Goal: Task Accomplishment & Management: Use online tool/utility

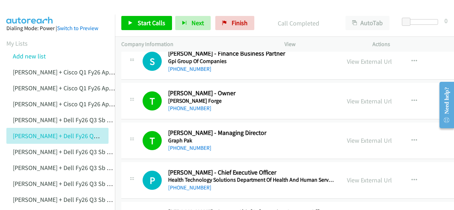
click at [44, 12] on img at bounding box center [29, 12] width 53 height 25
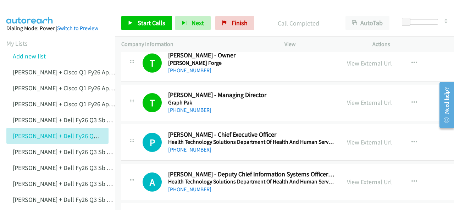
scroll to position [5999, 0]
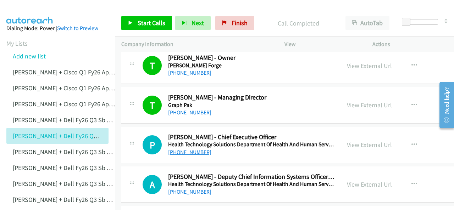
click at [187, 149] on link "[PHONE_NUMBER]" at bounding box center [189, 152] width 43 height 7
click at [23, 6] on img at bounding box center [29, 12] width 53 height 25
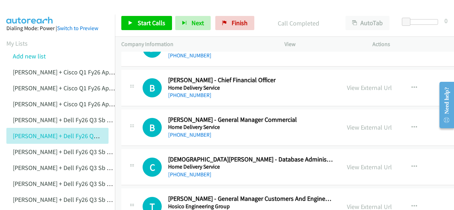
scroll to position [6638, 0]
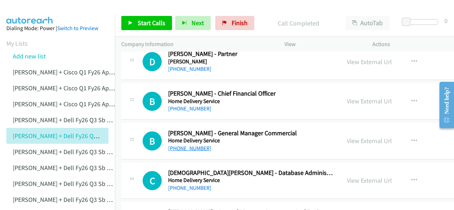
click at [192, 145] on link "[PHONE_NUMBER]" at bounding box center [189, 148] width 43 height 7
click at [28, 12] on img at bounding box center [29, 12] width 53 height 25
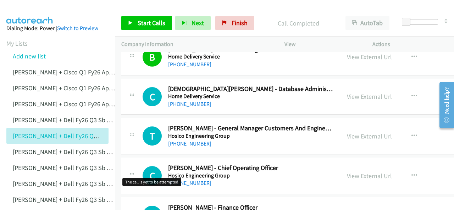
scroll to position [6709, 0]
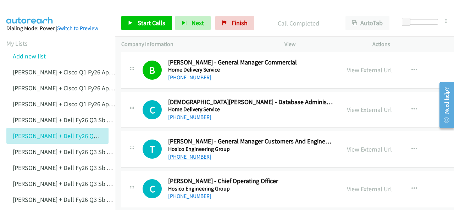
click at [177, 154] on link "[PHONE_NUMBER]" at bounding box center [189, 157] width 43 height 7
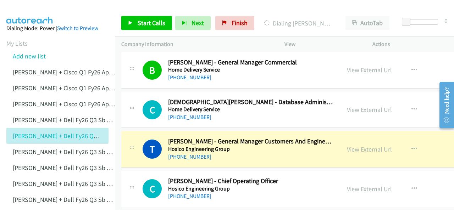
click at [44, 12] on img at bounding box center [29, 12] width 53 height 25
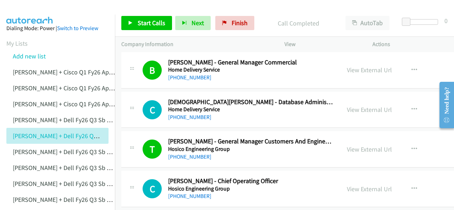
click at [26, 13] on img at bounding box center [29, 12] width 53 height 25
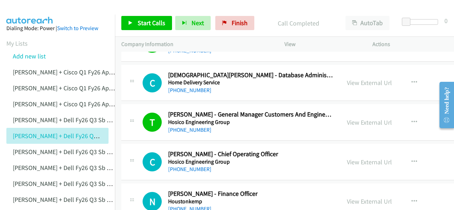
scroll to position [6744, 0]
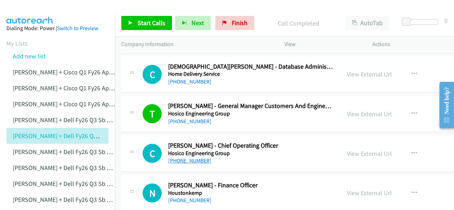
click at [181, 158] on link "[PHONE_NUMBER]" at bounding box center [189, 161] width 43 height 7
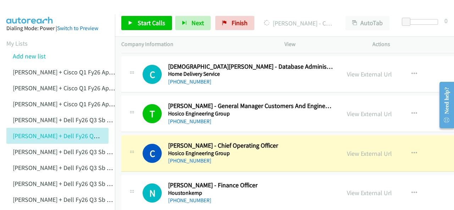
click at [23, 9] on img at bounding box center [29, 12] width 53 height 25
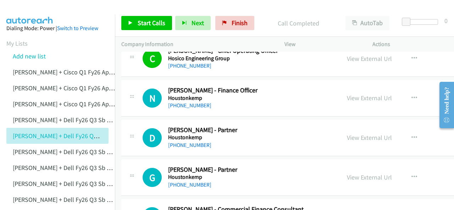
scroll to position [6850, 0]
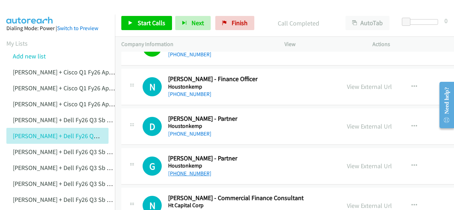
click at [190, 170] on link "[PHONE_NUMBER]" at bounding box center [189, 173] width 43 height 7
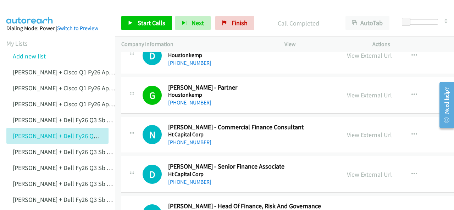
scroll to position [6957, 0]
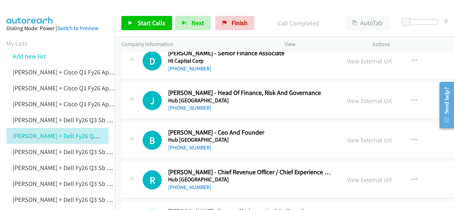
scroll to position [7028, 0]
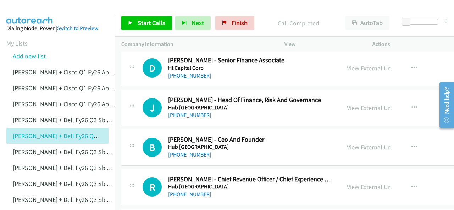
click at [180, 152] on link "[PHONE_NUMBER]" at bounding box center [189, 155] width 43 height 7
click at [18, 12] on img at bounding box center [29, 12] width 53 height 25
click at [182, 152] on link "[PHONE_NUMBER]" at bounding box center [189, 155] width 43 height 7
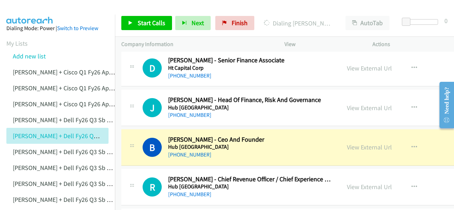
click at [27, 8] on img at bounding box center [29, 12] width 53 height 25
click at [351, 143] on link "View External Url" at bounding box center [369, 147] width 45 height 8
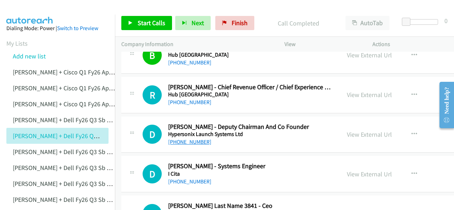
scroll to position [7134, 0]
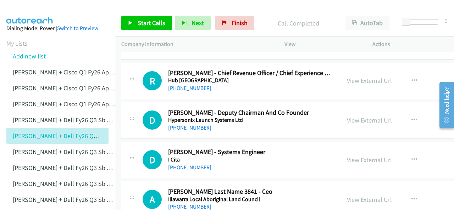
click at [176, 125] on link "[PHONE_NUMBER]" at bounding box center [189, 128] width 43 height 7
click at [44, 8] on img at bounding box center [29, 12] width 53 height 25
click at [185, 164] on link "[PHONE_NUMBER]" at bounding box center [189, 167] width 43 height 7
click at [35, 5] on img at bounding box center [29, 12] width 53 height 25
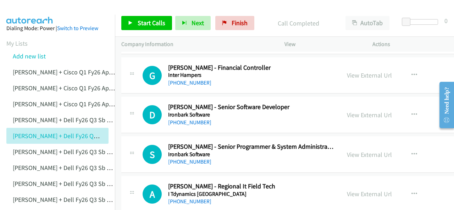
scroll to position [7383, 0]
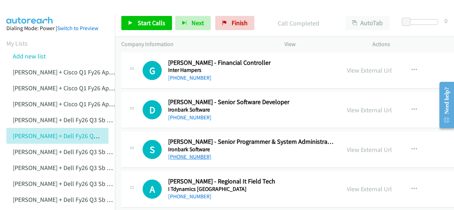
click at [178, 154] on link "[PHONE_NUMBER]" at bounding box center [189, 157] width 43 height 7
click at [9, 13] on img at bounding box center [29, 12] width 53 height 25
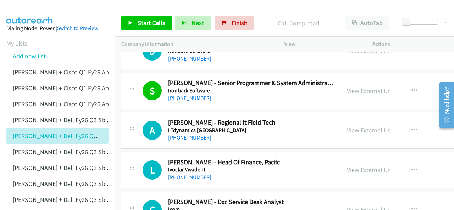
scroll to position [7454, 0]
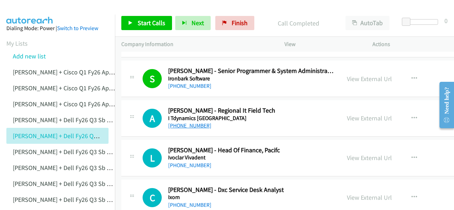
click at [182, 122] on link "[PHONE_NUMBER]" at bounding box center [189, 125] width 43 height 7
click at [19, 12] on img at bounding box center [29, 12] width 53 height 25
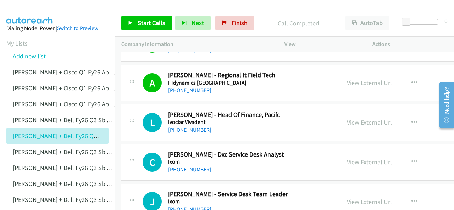
scroll to position [7525, 0]
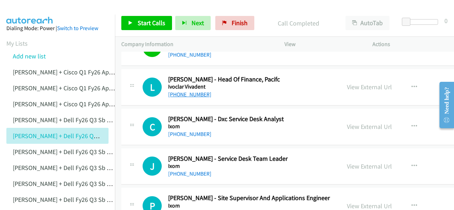
click at [185, 91] on link "[PHONE_NUMBER]" at bounding box center [189, 94] width 43 height 7
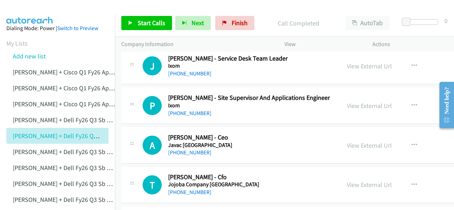
scroll to position [7631, 0]
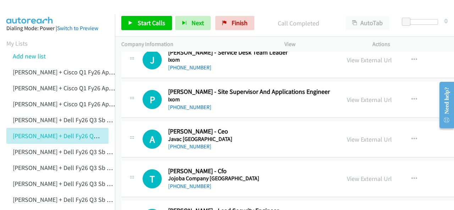
click at [34, 14] on main "Start Calls Pause Next Finish Call Completed AutoTab AutoTab 0 Company Informat…" at bounding box center [227, 17] width 454 height 34
click at [183, 143] on link "[PHONE_NUMBER]" at bounding box center [189, 146] width 43 height 7
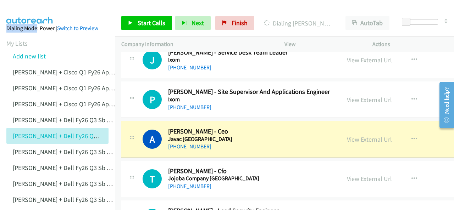
click at [37, 8] on img at bounding box center [29, 12] width 53 height 25
click at [40, 12] on img at bounding box center [29, 12] width 53 height 25
click at [347, 136] on link "View External Url" at bounding box center [369, 140] width 45 height 8
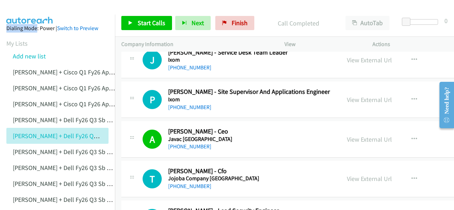
scroll to position [7667, 0]
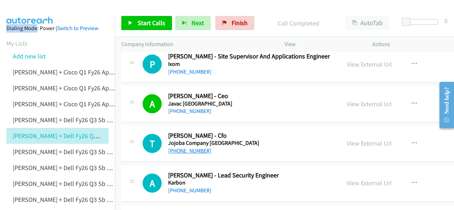
click at [185, 148] on link "[PHONE_NUMBER]" at bounding box center [189, 151] width 43 height 7
click at [34, 7] on img at bounding box center [29, 12] width 53 height 25
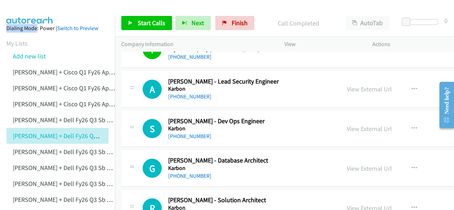
scroll to position [7773, 0]
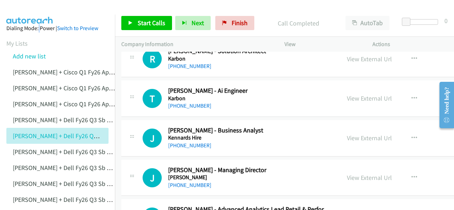
scroll to position [7915, 0]
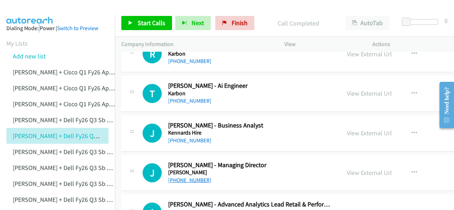
click at [191, 177] on link "[PHONE_NUMBER]" at bounding box center [189, 180] width 43 height 7
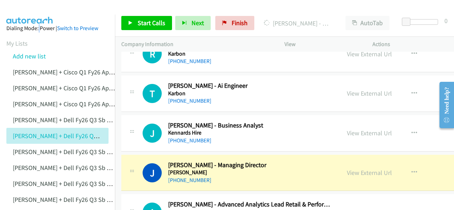
click at [35, 12] on img at bounding box center [29, 12] width 53 height 25
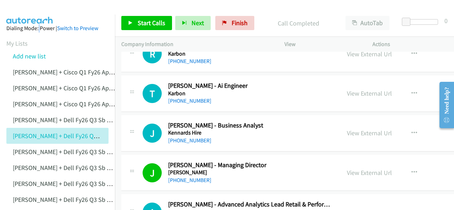
click at [34, 10] on img at bounding box center [29, 12] width 53 height 25
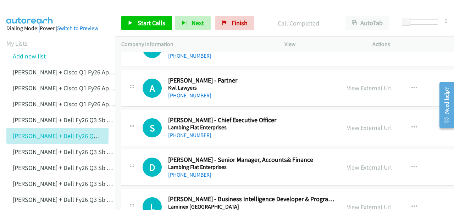
scroll to position [8164, 0]
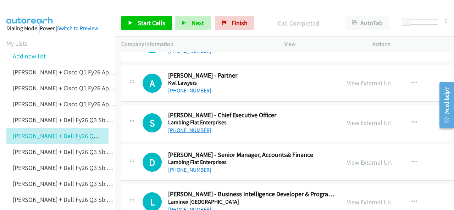
click at [182, 127] on link "[PHONE_NUMBER]" at bounding box center [189, 130] width 43 height 7
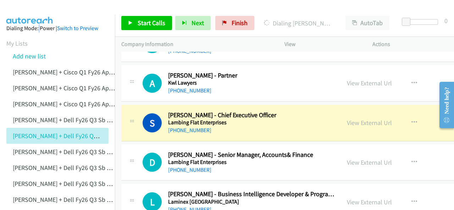
click at [45, 9] on img at bounding box center [29, 12] width 53 height 25
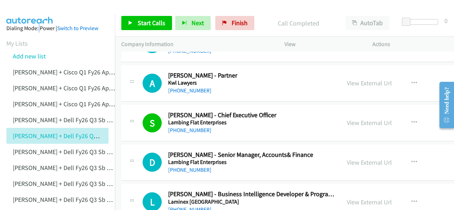
click at [32, 12] on img at bounding box center [29, 12] width 53 height 25
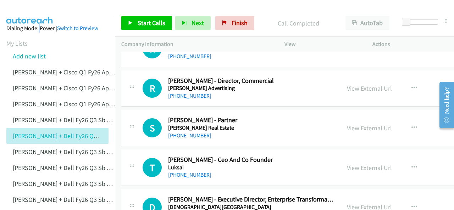
scroll to position [8448, 0]
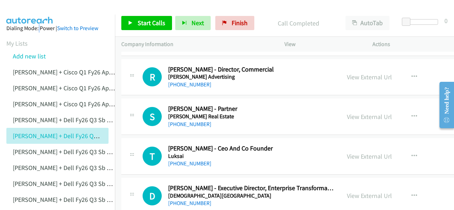
click at [182, 160] on link "[PHONE_NUMBER]" at bounding box center [189, 163] width 43 height 7
click at [22, 6] on img at bounding box center [29, 12] width 53 height 25
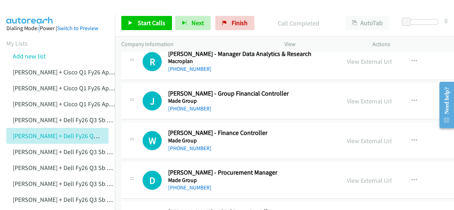
scroll to position [8874, 0]
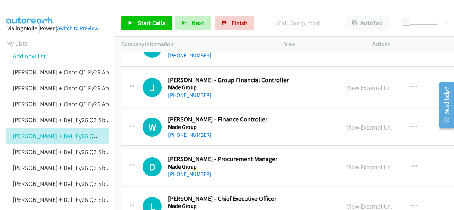
click at [49, 9] on img at bounding box center [29, 12] width 53 height 25
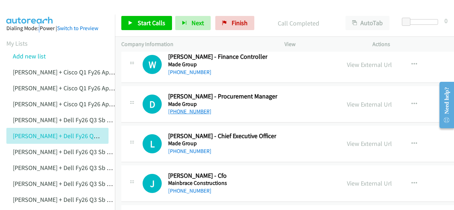
scroll to position [8945, 0]
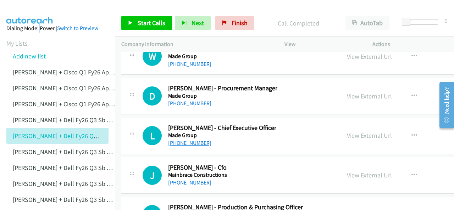
click at [182, 140] on link "[PHONE_NUMBER]" at bounding box center [189, 143] width 43 height 7
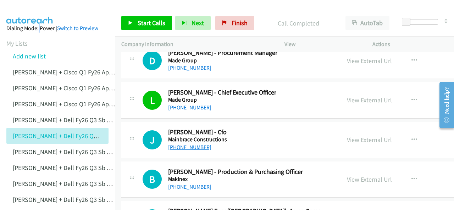
click at [185, 144] on link "[PHONE_NUMBER]" at bounding box center [189, 147] width 43 height 7
click at [28, 8] on img at bounding box center [29, 12] width 53 height 25
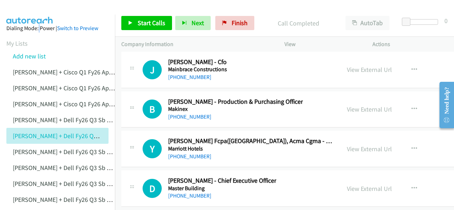
scroll to position [9051, 0]
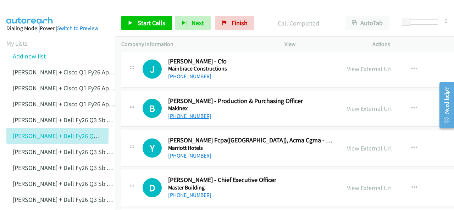
click at [190, 113] on link "[PHONE_NUMBER]" at bounding box center [189, 116] width 43 height 7
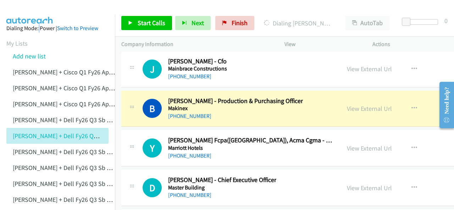
click at [17, 12] on img at bounding box center [29, 12] width 53 height 25
click at [348, 105] on link "View External Url" at bounding box center [369, 109] width 45 height 8
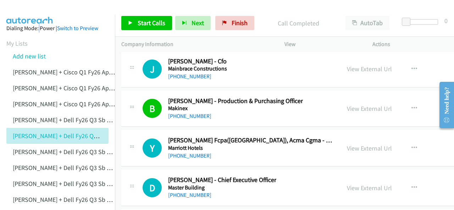
click at [24, 12] on img at bounding box center [29, 12] width 53 height 25
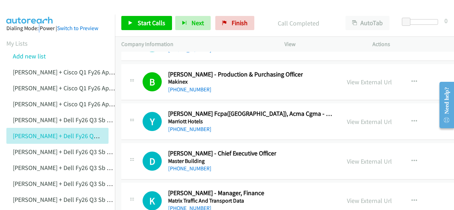
scroll to position [9087, 0]
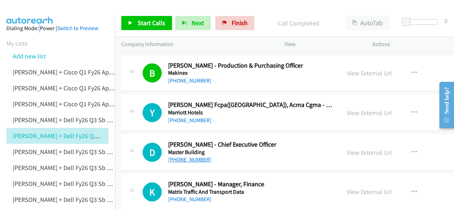
click at [189, 157] on link "[PHONE_NUMBER]" at bounding box center [189, 160] width 43 height 7
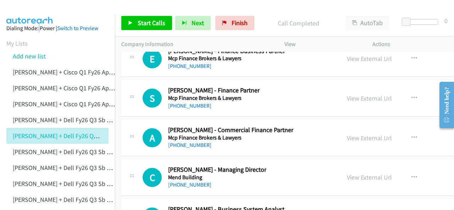
scroll to position [9335, 0]
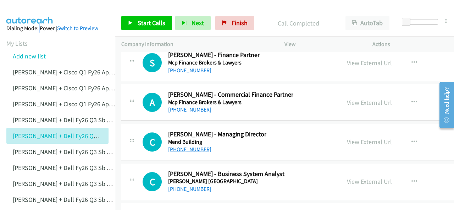
click at [182, 146] on link "[PHONE_NUMBER]" at bounding box center [189, 149] width 43 height 7
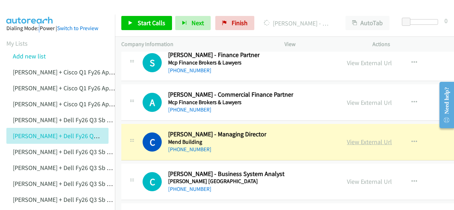
click at [351, 138] on link "View External Url" at bounding box center [369, 142] width 45 height 8
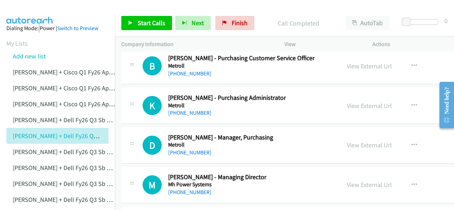
scroll to position [9584, 0]
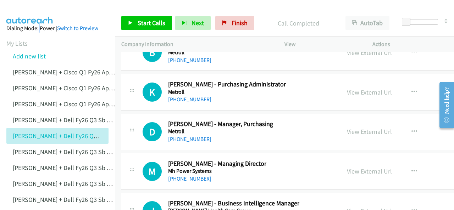
click at [179, 176] on link "[PHONE_NUMBER]" at bounding box center [189, 179] width 43 height 7
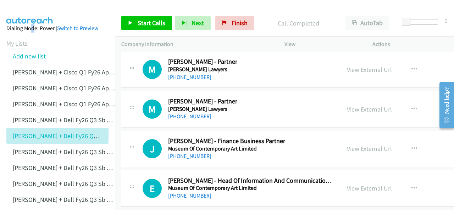
scroll to position [10435, 0]
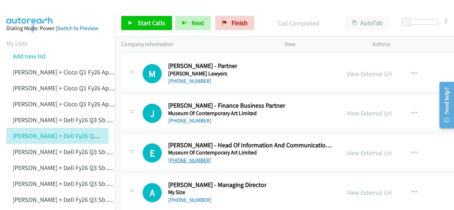
click at [181, 157] on link "[PHONE_NUMBER]" at bounding box center [189, 160] width 43 height 7
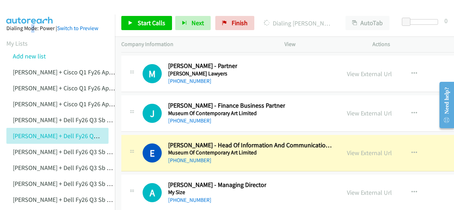
drag, startPoint x: 33, startPoint y: 23, endPoint x: 33, endPoint y: 17, distance: 5.7
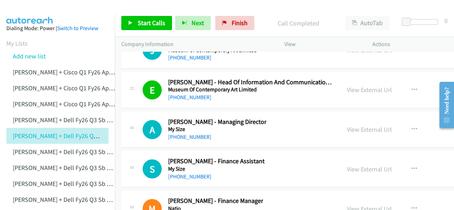
scroll to position [10506, 0]
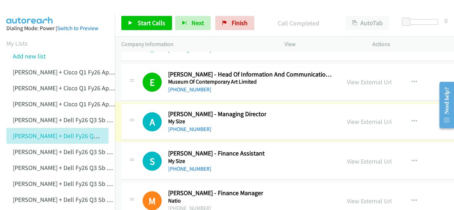
click at [181, 126] on link "[PHONE_NUMBER]" at bounding box center [189, 129] width 43 height 7
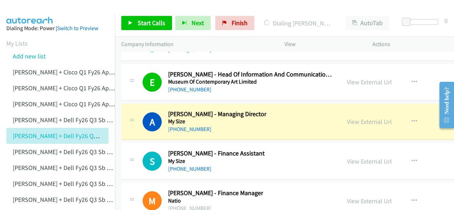
click at [40, 13] on img at bounding box center [29, 12] width 53 height 25
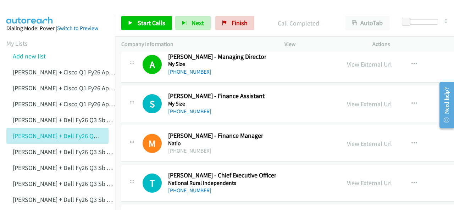
scroll to position [10577, 0]
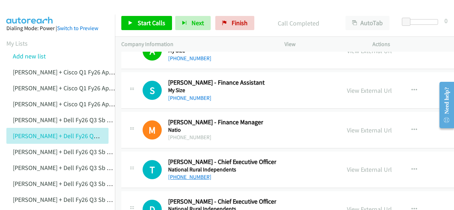
click at [186, 174] on link "[PHONE_NUMBER]" at bounding box center [189, 177] width 43 height 7
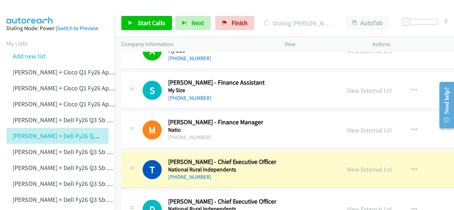
click at [36, 7] on img at bounding box center [29, 12] width 53 height 25
click at [350, 166] on link "View External Url" at bounding box center [369, 170] width 45 height 8
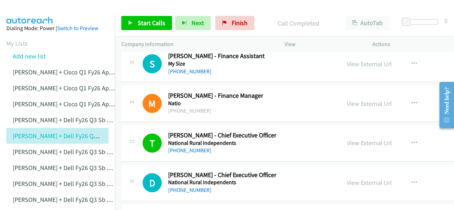
scroll to position [10613, 0]
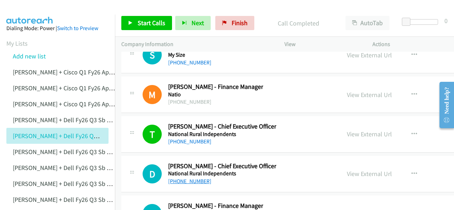
click at [183, 178] on link "[PHONE_NUMBER]" at bounding box center [189, 181] width 43 height 7
click at [32, 10] on img at bounding box center [29, 12] width 53 height 25
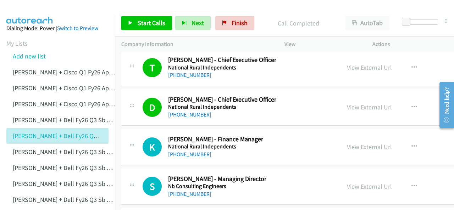
scroll to position [10684, 0]
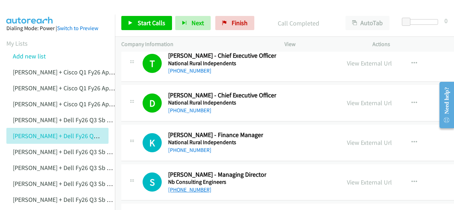
click at [185, 187] on link "[PHONE_NUMBER]" at bounding box center [189, 190] width 43 height 7
click at [28, 8] on img at bounding box center [29, 12] width 53 height 25
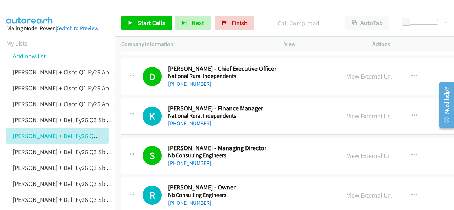
scroll to position [10719, 0]
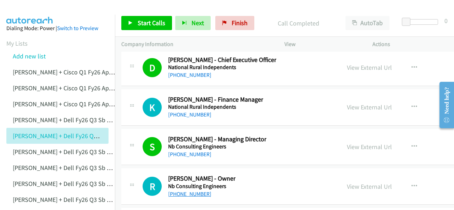
click at [190, 191] on link "[PHONE_NUMBER]" at bounding box center [189, 194] width 43 height 7
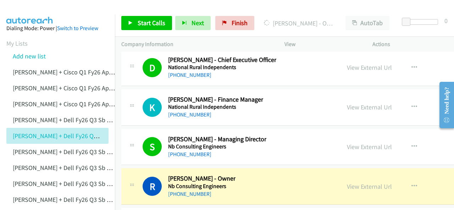
click at [21, 11] on img at bounding box center [29, 12] width 53 height 25
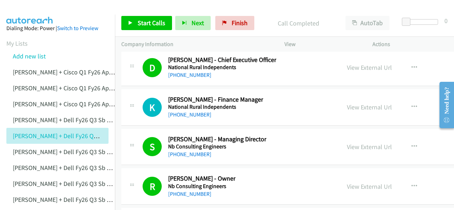
click at [35, 13] on img at bounding box center [29, 12] width 53 height 25
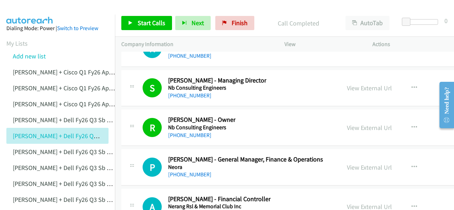
scroll to position [10790, 0]
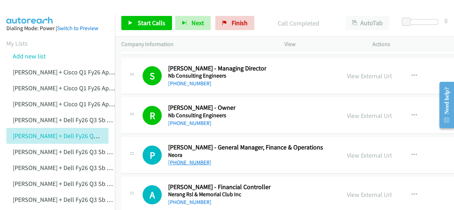
click at [185, 159] on link "[PHONE_NUMBER]" at bounding box center [189, 162] width 43 height 7
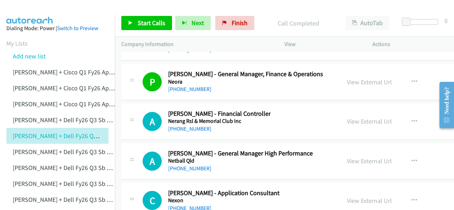
scroll to position [10897, 0]
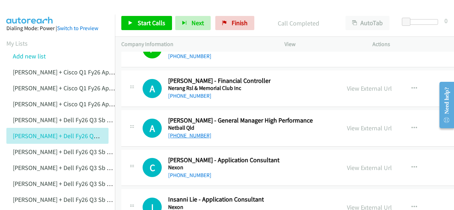
click at [187, 132] on link "[PHONE_NUMBER]" at bounding box center [189, 135] width 43 height 7
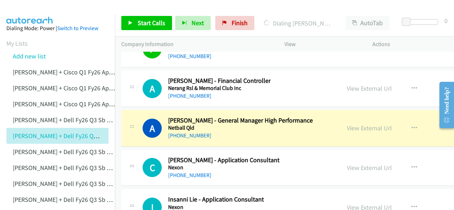
click at [29, 10] on img at bounding box center [29, 12] width 53 height 25
click at [349, 124] on link "View External Url" at bounding box center [369, 128] width 45 height 8
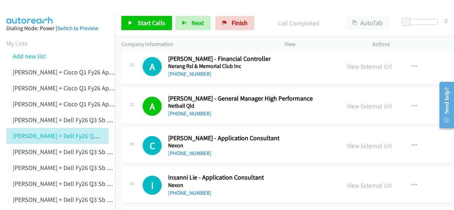
scroll to position [10932, 0]
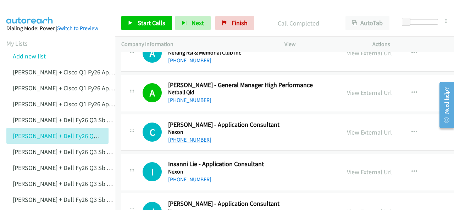
click at [180, 137] on link "[PHONE_NUMBER]" at bounding box center [189, 140] width 43 height 7
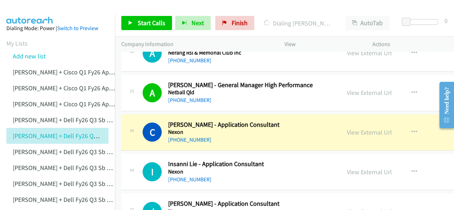
click at [35, 8] on img at bounding box center [29, 12] width 53 height 25
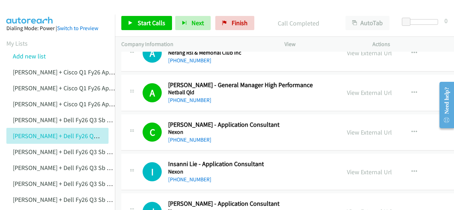
drag, startPoint x: 21, startPoint y: 9, endPoint x: 19, endPoint y: 12, distance: 4.3
click at [21, 9] on img at bounding box center [29, 12] width 53 height 25
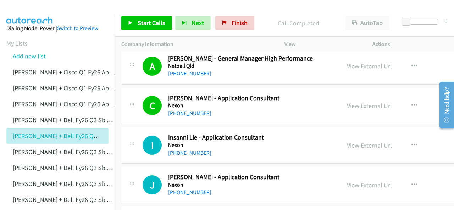
scroll to position [10968, 0]
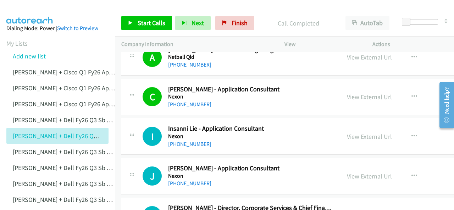
click at [40, 10] on img at bounding box center [29, 12] width 53 height 25
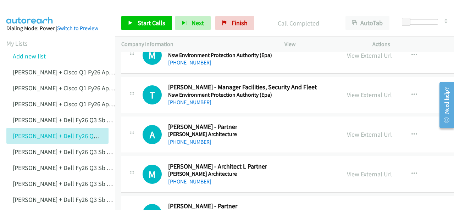
scroll to position [11252, 0]
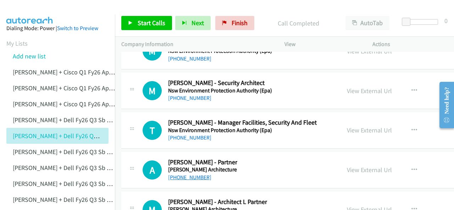
click at [188, 174] on link "[PHONE_NUMBER]" at bounding box center [189, 177] width 43 height 7
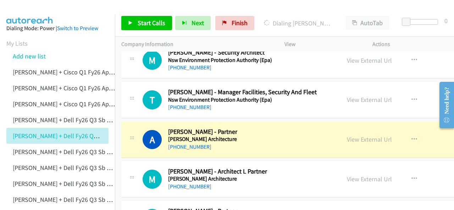
scroll to position [11287, 0]
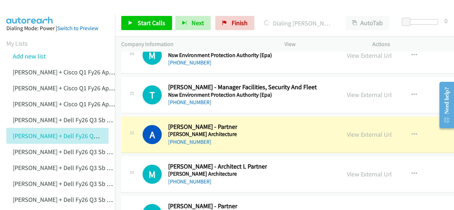
click at [21, 8] on img at bounding box center [29, 12] width 53 height 25
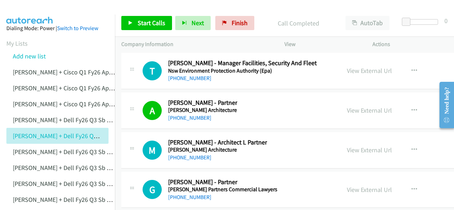
scroll to position [11323, 0]
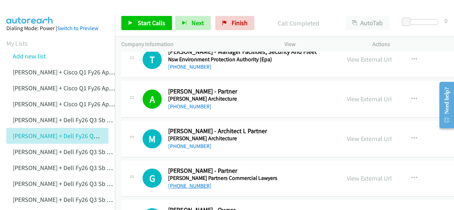
click at [185, 183] on link "[PHONE_NUMBER]" at bounding box center [189, 186] width 43 height 7
click at [26, 9] on img at bounding box center [29, 12] width 53 height 25
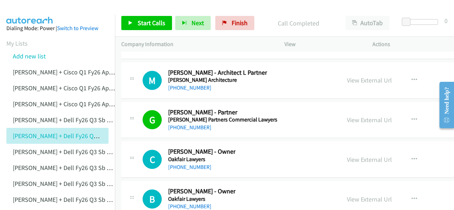
scroll to position [11394, 0]
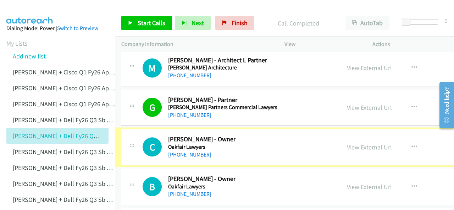
click at [180, 152] on link "[PHONE_NUMBER]" at bounding box center [189, 155] width 43 height 7
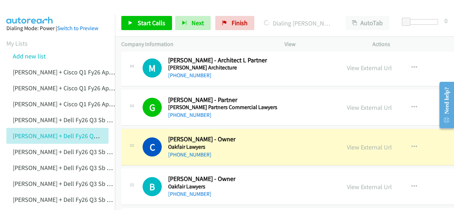
click at [24, 8] on img at bounding box center [29, 12] width 53 height 25
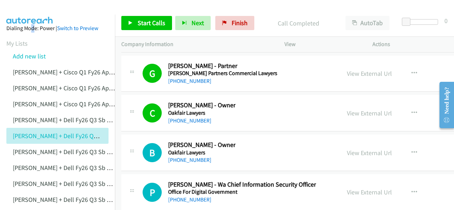
scroll to position [11465, 0]
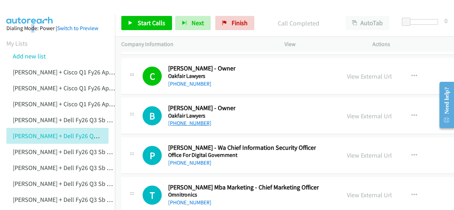
click at [182, 120] on link "[PHONE_NUMBER]" at bounding box center [189, 123] width 43 height 7
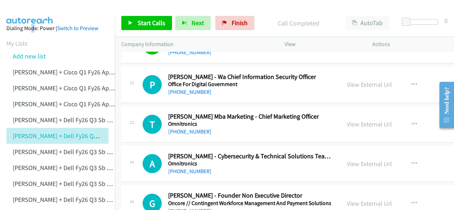
scroll to position [11571, 0]
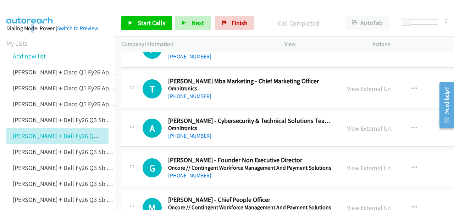
click at [185, 173] on link "[PHONE_NUMBER]" at bounding box center [189, 176] width 43 height 7
click at [24, 10] on img at bounding box center [29, 12] width 53 height 25
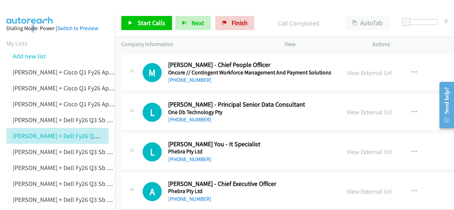
scroll to position [11713, 0]
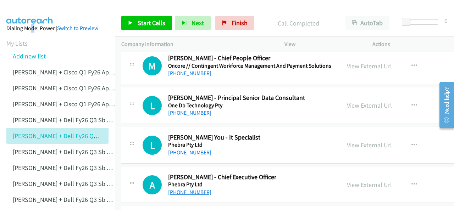
click at [190, 189] on link "[PHONE_NUMBER]" at bounding box center [189, 192] width 43 height 7
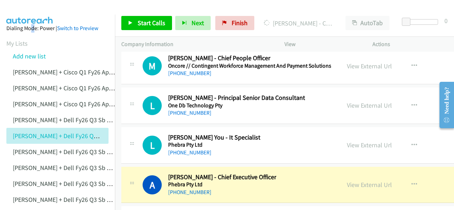
click at [37, 9] on img at bounding box center [29, 12] width 53 height 25
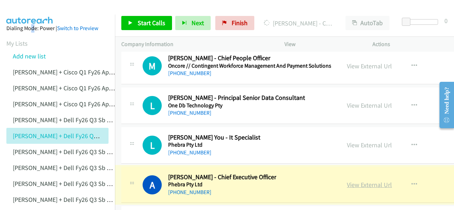
click at [359, 181] on link "View External Url" at bounding box center [369, 185] width 45 height 8
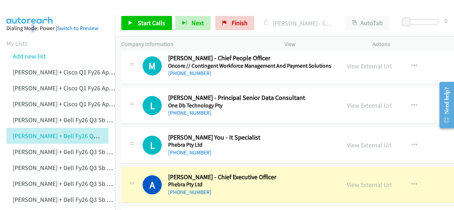
click at [27, 10] on img at bounding box center [29, 12] width 53 height 25
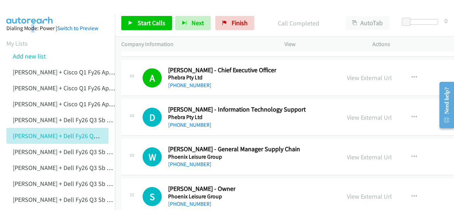
scroll to position [11820, 0]
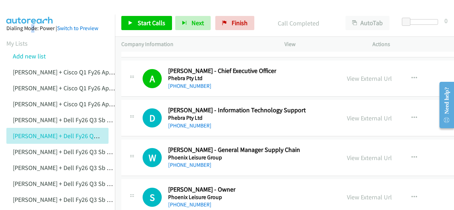
click at [32, 5] on img at bounding box center [29, 12] width 53 height 25
click at [187, 202] on link "[PHONE_NUMBER]" at bounding box center [189, 205] width 43 height 7
click at [26, 6] on img at bounding box center [29, 12] width 53 height 25
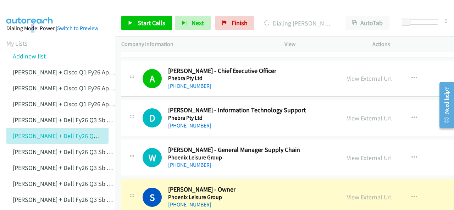
click at [19, 6] on img at bounding box center [29, 12] width 53 height 25
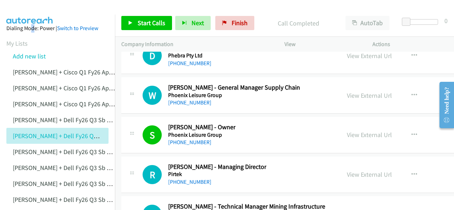
scroll to position [11891, 0]
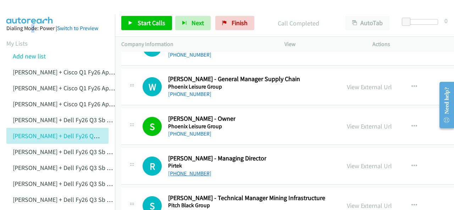
click at [185, 170] on link "[PHONE_NUMBER]" at bounding box center [189, 173] width 43 height 7
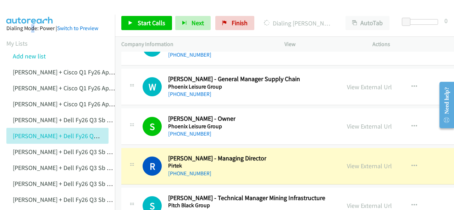
click at [23, 13] on img at bounding box center [29, 12] width 53 height 25
click at [350, 162] on link "View External Url" at bounding box center [369, 166] width 45 height 8
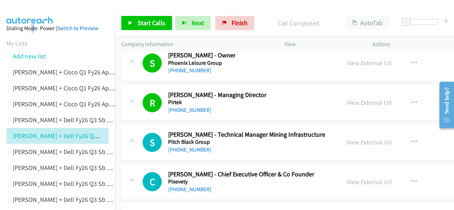
scroll to position [11962, 0]
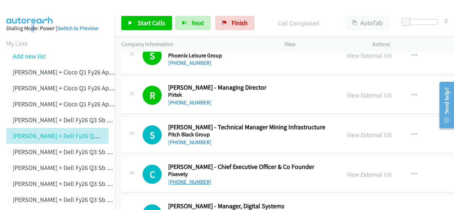
click at [188, 179] on link "[PHONE_NUMBER]" at bounding box center [189, 182] width 43 height 7
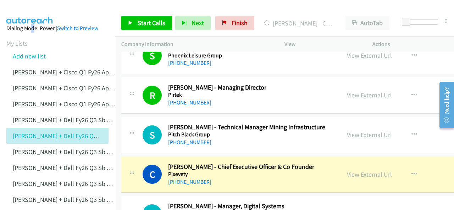
click at [21, 6] on img at bounding box center [29, 12] width 53 height 25
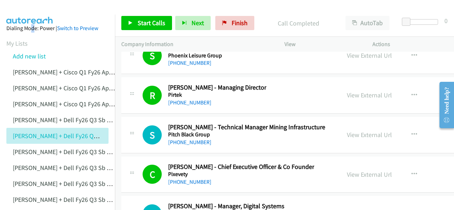
click at [28, 10] on img at bounding box center [29, 12] width 53 height 25
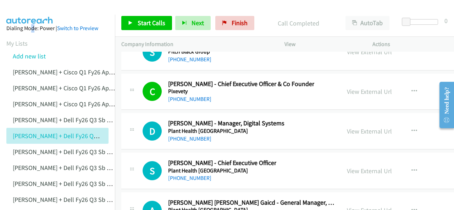
scroll to position [12068, 0]
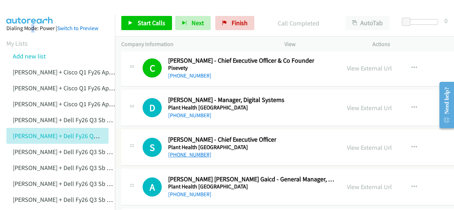
click at [193, 152] on link "[PHONE_NUMBER]" at bounding box center [189, 155] width 43 height 7
click at [21, 11] on img at bounding box center [29, 12] width 53 height 25
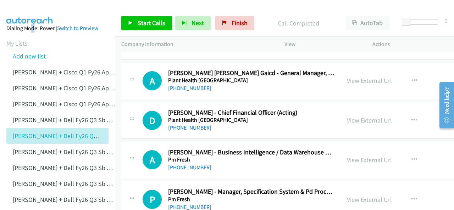
scroll to position [12210, 0]
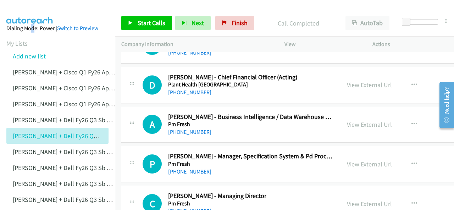
click at [358, 160] on link "View External Url" at bounding box center [369, 164] width 45 height 8
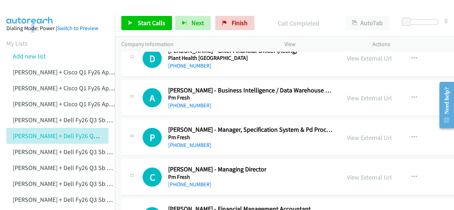
scroll to position [12246, 0]
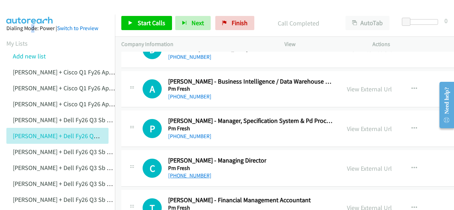
click at [196, 173] on link "[PHONE_NUMBER]" at bounding box center [189, 176] width 43 height 7
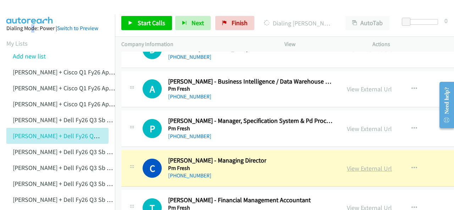
click at [359, 165] on link "View External Url" at bounding box center [369, 169] width 45 height 8
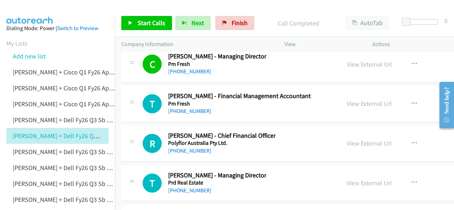
scroll to position [12352, 0]
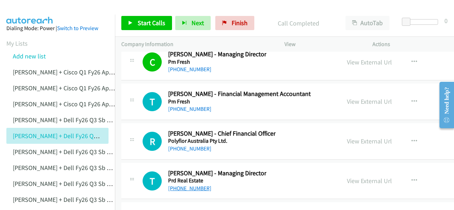
click at [190, 185] on link "[PHONE_NUMBER]" at bounding box center [189, 188] width 43 height 7
click at [35, 13] on img at bounding box center [29, 12] width 53 height 25
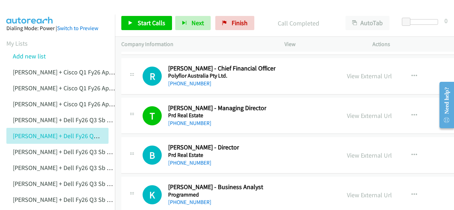
scroll to position [12423, 0]
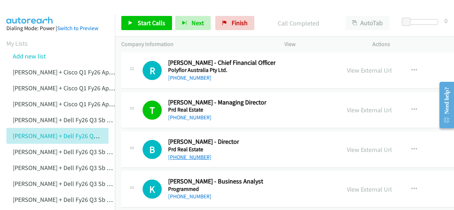
click at [188, 154] on link "[PHONE_NUMBER]" at bounding box center [189, 157] width 43 height 7
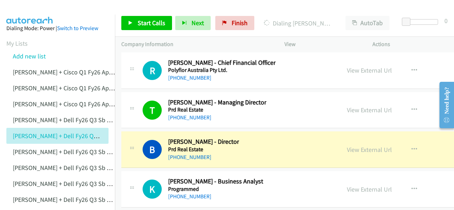
click at [43, 7] on img at bounding box center [29, 12] width 53 height 25
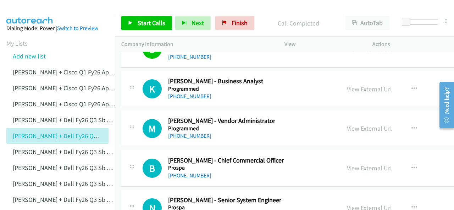
scroll to position [12530, 0]
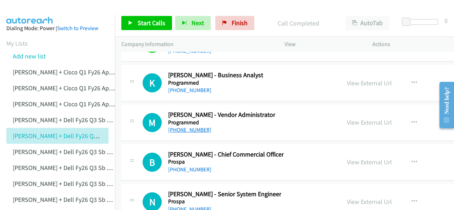
click at [185, 127] on link "[PHONE_NUMBER]" at bounding box center [189, 130] width 43 height 7
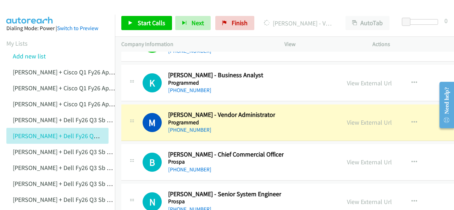
click at [21, 9] on img at bounding box center [29, 12] width 53 height 25
click at [21, 7] on img at bounding box center [29, 12] width 53 height 25
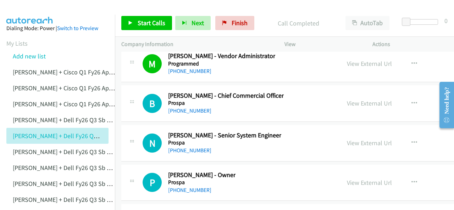
scroll to position [12601, 0]
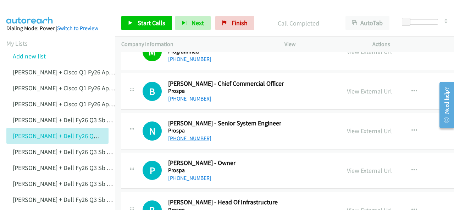
click at [180, 135] on link "[PHONE_NUMBER]" at bounding box center [189, 138] width 43 height 7
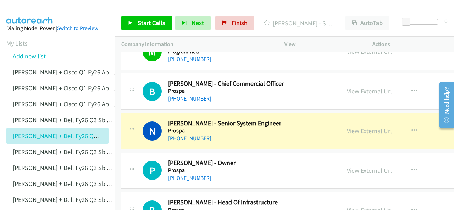
click at [29, 9] on img at bounding box center [29, 12] width 53 height 25
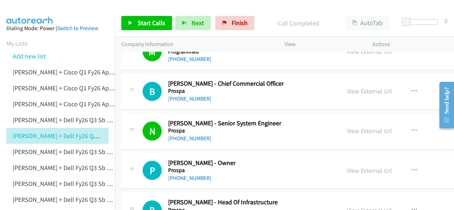
click at [28, 9] on img at bounding box center [29, 12] width 53 height 25
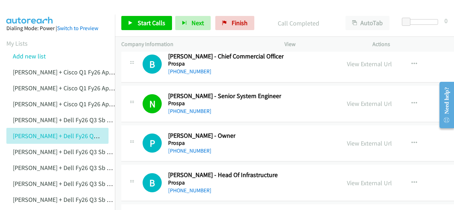
scroll to position [12636, 0]
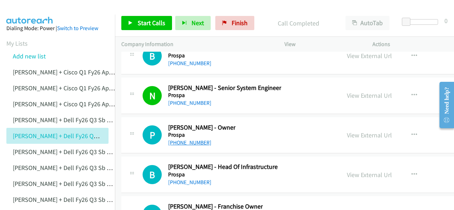
click at [182, 139] on link "[PHONE_NUMBER]" at bounding box center [189, 142] width 43 height 7
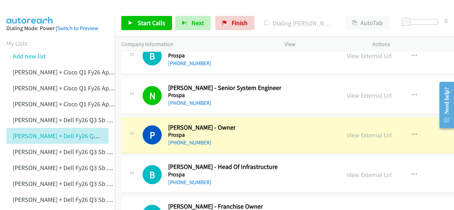
drag, startPoint x: 346, startPoint y: 97, endPoint x: 280, endPoint y: 201, distance: 122.9
click at [349, 131] on link "View External Url" at bounding box center [369, 135] width 45 height 8
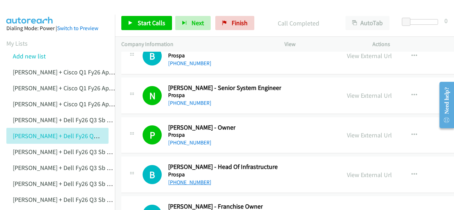
click at [184, 179] on link "[PHONE_NUMBER]" at bounding box center [189, 182] width 43 height 7
click at [24, 10] on img at bounding box center [29, 12] width 53 height 25
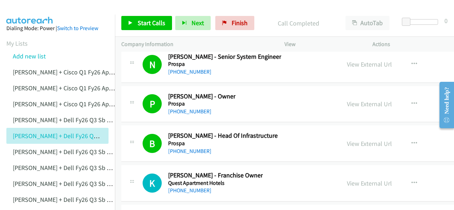
scroll to position [12707, 0]
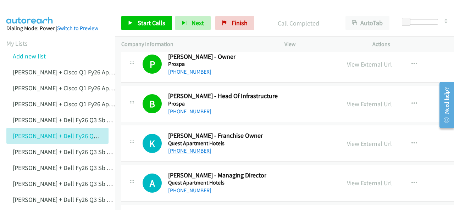
click at [192, 148] on link "[PHONE_NUMBER]" at bounding box center [189, 151] width 43 height 7
click at [35, 9] on img at bounding box center [29, 12] width 53 height 25
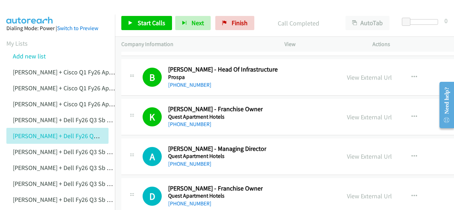
scroll to position [12743, 0]
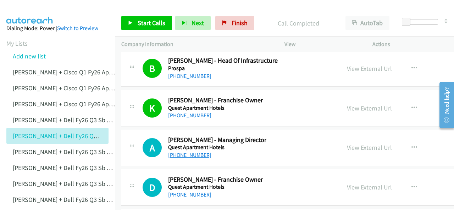
click at [192, 152] on link "[PHONE_NUMBER]" at bounding box center [189, 155] width 43 height 7
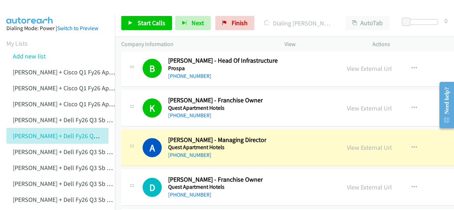
click at [32, 6] on img at bounding box center [29, 12] width 53 height 25
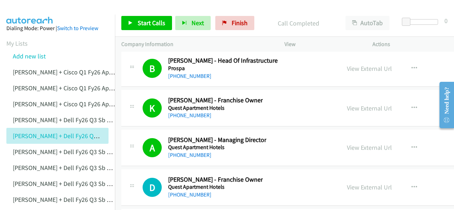
scroll to position [12778, 0]
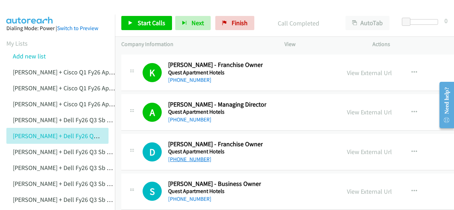
click at [186, 156] on link "[PHONE_NUMBER]" at bounding box center [189, 159] width 43 height 7
click at [31, 11] on img at bounding box center [29, 12] width 53 height 25
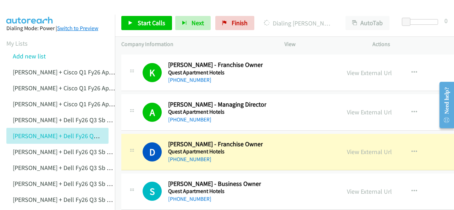
click at [22, 9] on img at bounding box center [29, 12] width 53 height 25
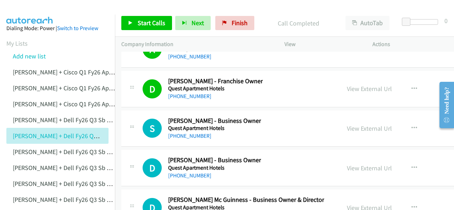
scroll to position [12849, 0]
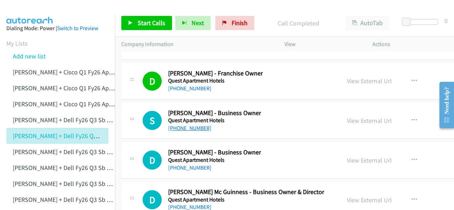
click at [187, 125] on link "[PHONE_NUMBER]" at bounding box center [189, 128] width 43 height 7
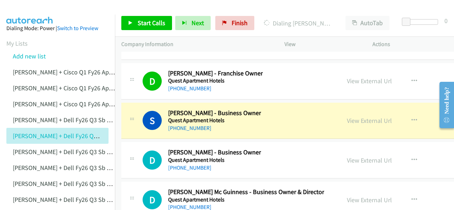
click at [355, 117] on link "View External Url" at bounding box center [369, 121] width 45 height 8
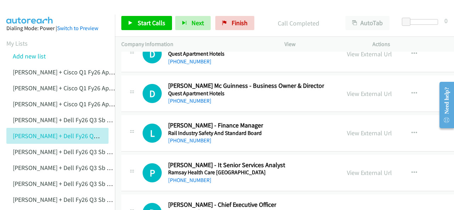
scroll to position [12991, 0]
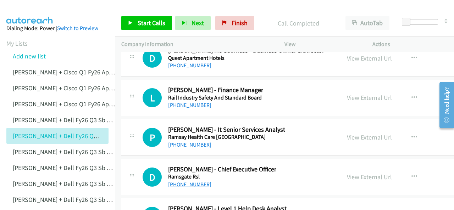
click at [184, 181] on link "[PHONE_NUMBER]" at bounding box center [189, 184] width 43 height 7
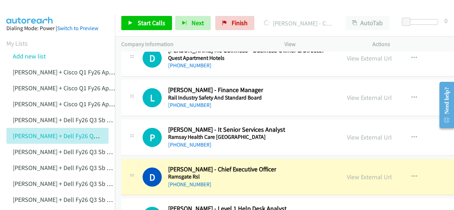
click at [36, 9] on img at bounding box center [29, 12] width 53 height 25
click at [358, 173] on link "View External Url" at bounding box center [369, 177] width 45 height 8
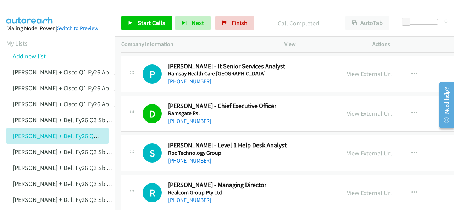
scroll to position [13062, 0]
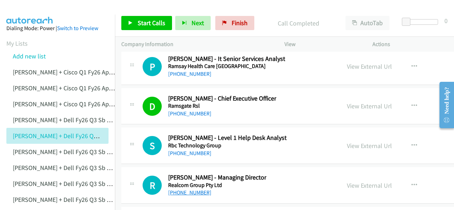
click at [184, 190] on link "[PHONE_NUMBER]" at bounding box center [189, 193] width 43 height 7
click at [37, 6] on img at bounding box center [29, 12] width 53 height 25
click at [43, 14] on img at bounding box center [29, 12] width 53 height 25
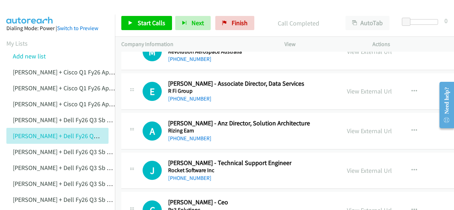
scroll to position [13240, 0]
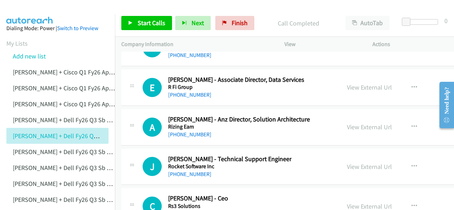
click at [188, 210] on link "[PHONE_NUMBER]" at bounding box center [189, 214] width 43 height 7
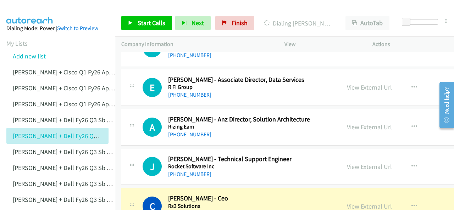
click at [23, 6] on img at bounding box center [29, 12] width 53 height 25
click at [349, 203] on link "View External Url" at bounding box center [369, 207] width 45 height 8
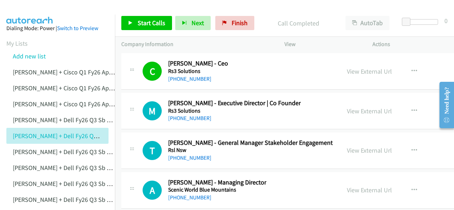
scroll to position [13382, 0]
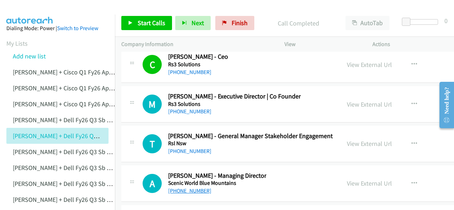
click at [193, 188] on link "[PHONE_NUMBER]" at bounding box center [189, 191] width 43 height 7
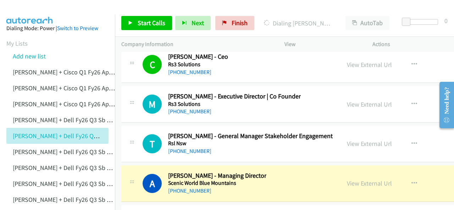
click at [14, 5] on img at bounding box center [29, 12] width 53 height 25
click at [356, 180] on link "View External Url" at bounding box center [369, 184] width 45 height 8
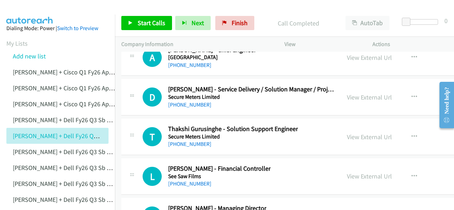
scroll to position [13559, 0]
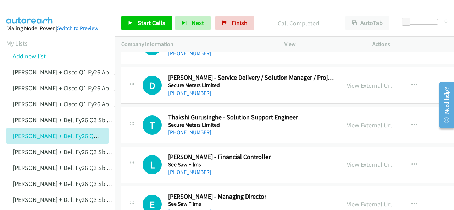
click at [188, 209] on link "[PHONE_NUMBER]" at bounding box center [189, 212] width 43 height 7
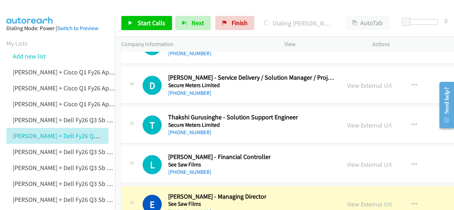
click at [39, 6] on img at bounding box center [29, 12] width 53 height 25
click at [28, 8] on img at bounding box center [29, 12] width 53 height 25
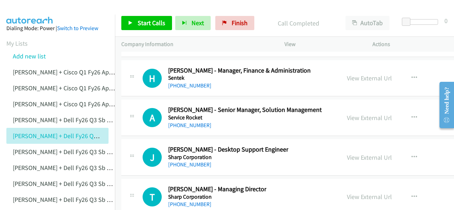
scroll to position [13736, 0]
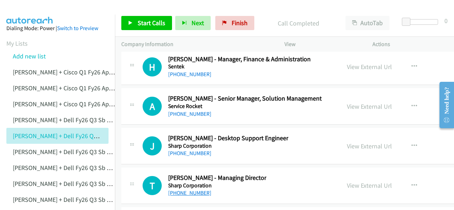
click at [188, 190] on link "[PHONE_NUMBER]" at bounding box center [189, 193] width 43 height 7
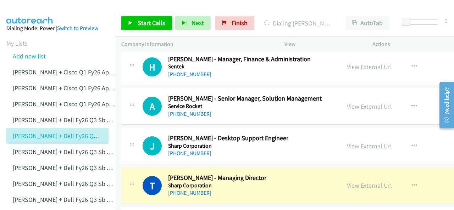
click at [24, 8] on img at bounding box center [29, 12] width 53 height 25
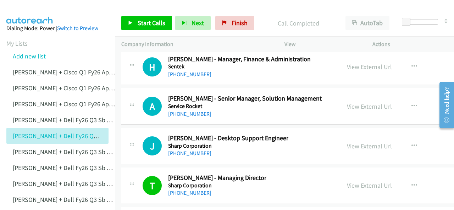
click at [27, 8] on img at bounding box center [29, 12] width 53 height 25
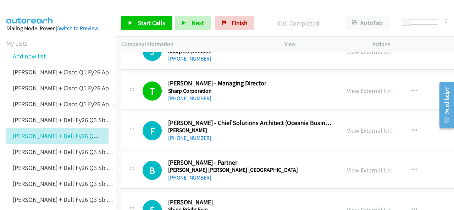
scroll to position [13843, 0]
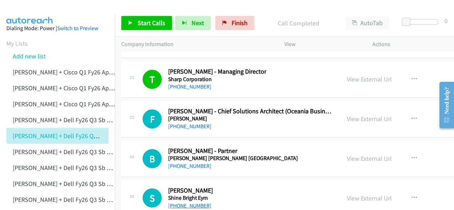
click at [190, 203] on link "[PHONE_NUMBER]" at bounding box center [189, 206] width 43 height 7
click at [27, 12] on img at bounding box center [29, 12] width 53 height 25
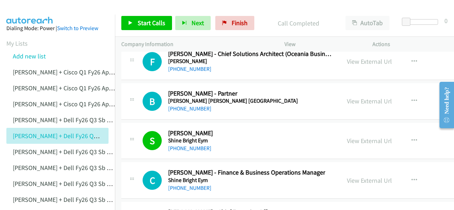
scroll to position [13914, 0]
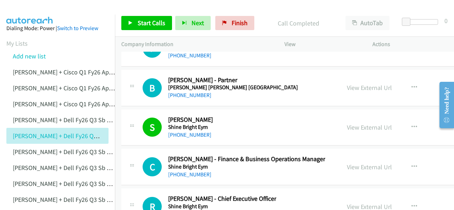
click at [191, 210] on link "[PHONE_NUMBER]" at bounding box center [189, 214] width 43 height 7
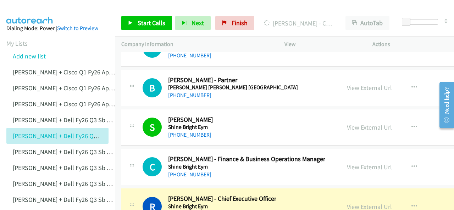
drag, startPoint x: 31, startPoint y: 10, endPoint x: 35, endPoint y: 10, distance: 4.3
click at [31, 10] on img at bounding box center [29, 12] width 53 height 25
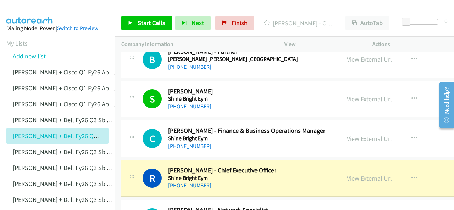
scroll to position [13949, 0]
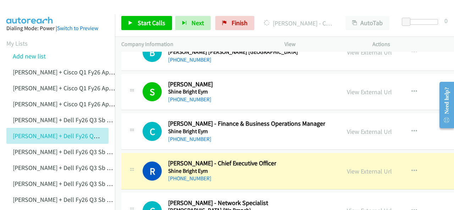
click at [28, 12] on img at bounding box center [29, 12] width 53 height 25
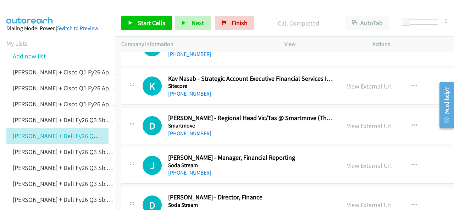
scroll to position [14162, 0]
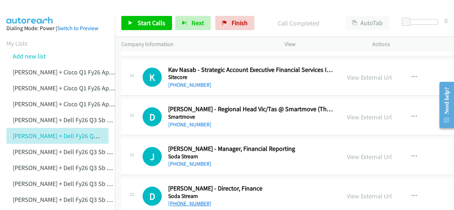
click at [196, 201] on link "[PHONE_NUMBER]" at bounding box center [189, 204] width 43 height 7
click at [33, 13] on img at bounding box center [29, 12] width 53 height 25
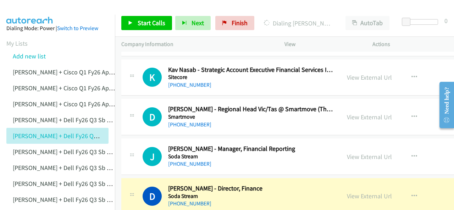
click at [43, 8] on img at bounding box center [29, 12] width 53 height 25
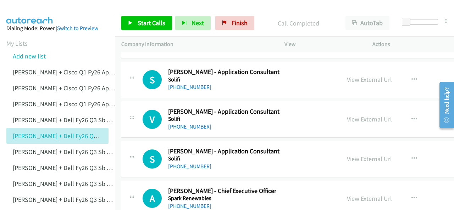
scroll to position [14482, 0]
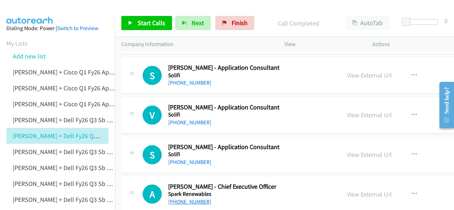
click at [198, 199] on link "[PHONE_NUMBER]" at bounding box center [189, 202] width 43 height 7
click at [29, 8] on img at bounding box center [29, 12] width 53 height 25
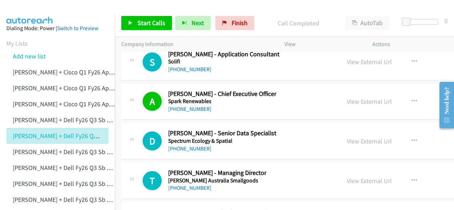
scroll to position [14588, 0]
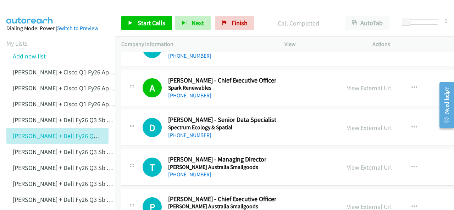
drag, startPoint x: 181, startPoint y: 131, endPoint x: 212, endPoint y: 210, distance: 84.4
click at [186, 171] on link "[PHONE_NUMBER]" at bounding box center [189, 174] width 43 height 7
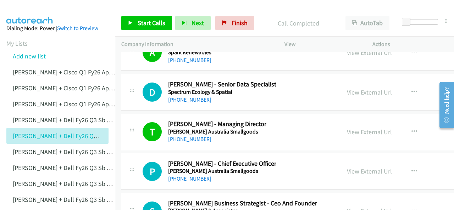
click at [181, 176] on link "[PHONE_NUMBER]" at bounding box center [189, 179] width 43 height 7
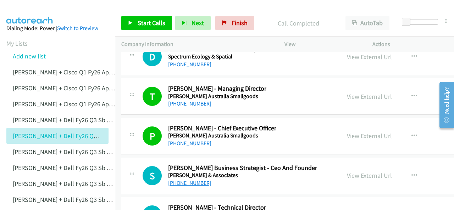
click at [191, 180] on link "[PHONE_NUMBER]" at bounding box center [189, 183] width 43 height 7
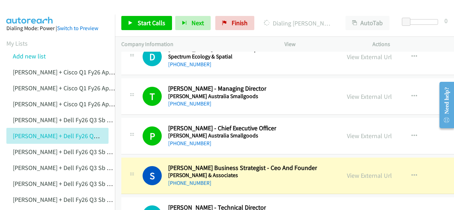
click at [24, 9] on img at bounding box center [29, 12] width 53 height 25
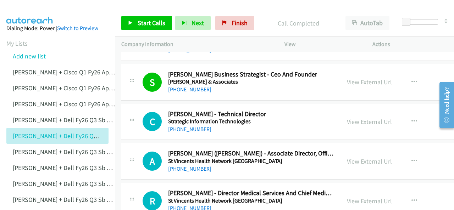
scroll to position [14766, 0]
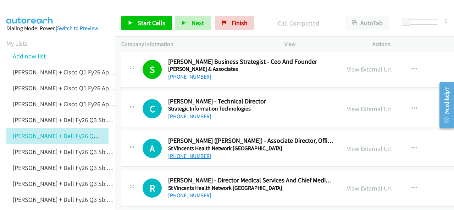
click at [188, 153] on link "[PHONE_NUMBER]" at bounding box center [189, 156] width 43 height 7
click at [26, 11] on img at bounding box center [29, 12] width 53 height 25
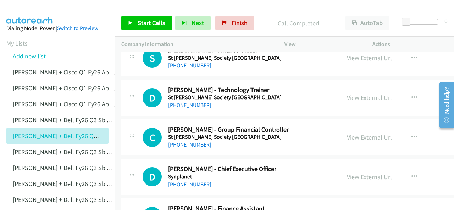
scroll to position [14943, 0]
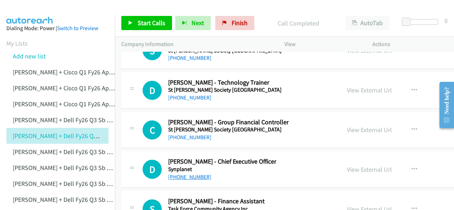
click at [195, 174] on link "[PHONE_NUMBER]" at bounding box center [189, 177] width 43 height 7
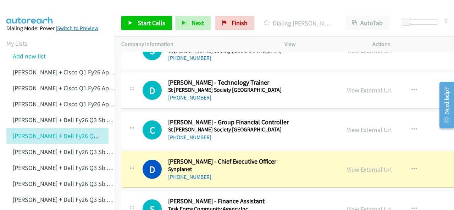
click at [33, 7] on img at bounding box center [29, 12] width 53 height 25
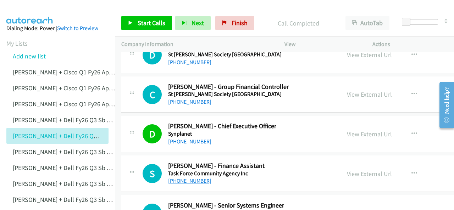
scroll to position [15014, 0]
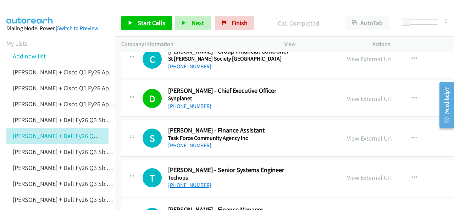
click at [196, 182] on link "[PHONE_NUMBER]" at bounding box center [189, 185] width 43 height 7
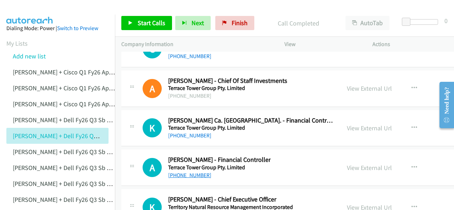
scroll to position [15192, 0]
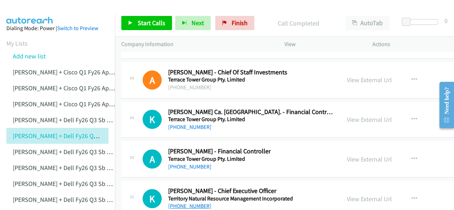
click at [192, 203] on link "[PHONE_NUMBER]" at bounding box center [189, 206] width 43 height 7
